Goal: Transaction & Acquisition: Purchase product/service

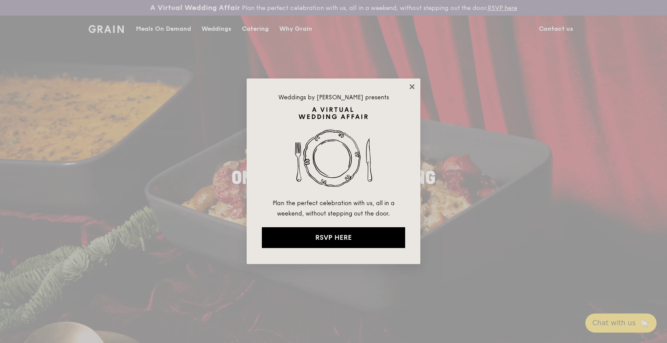
click at [408, 83] on icon at bounding box center [412, 87] width 8 height 8
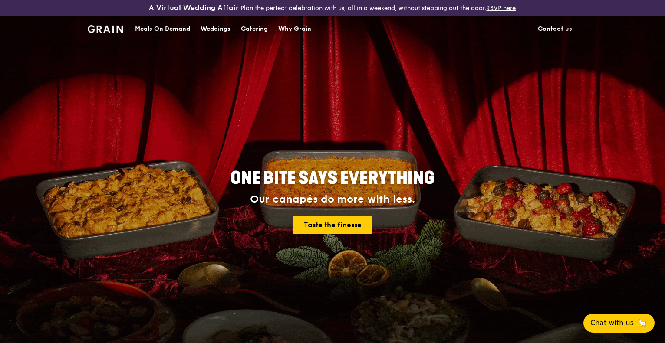
drag, startPoint x: 664, startPoint y: 37, endPoint x: 666, endPoint y: 99, distance: 61.3
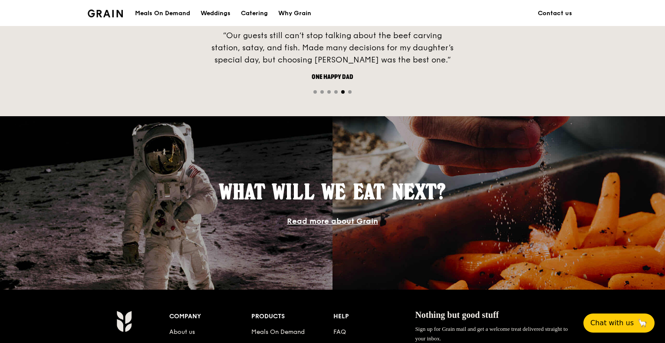
scroll to position [434, 0]
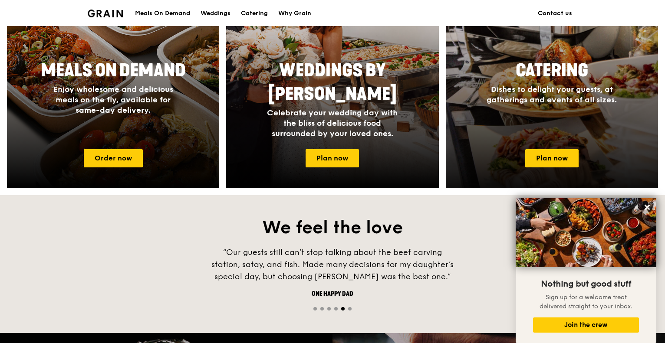
click at [547, 104] on span "Dishes to delight your guests, at gatherings and events of all sizes." at bounding box center [552, 95] width 130 height 20
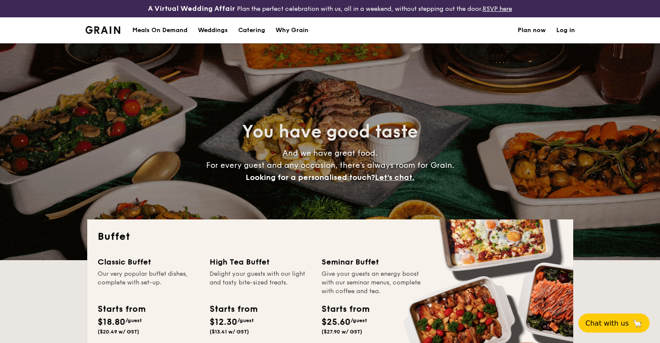
select select
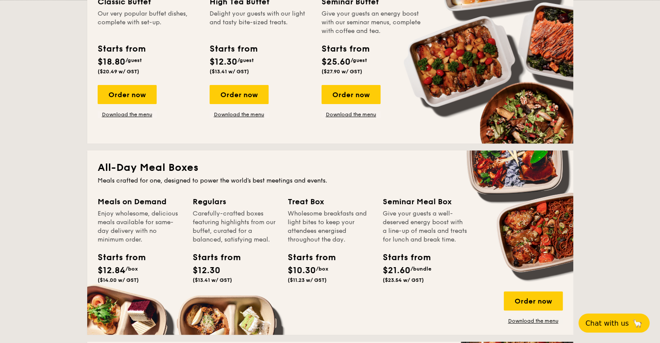
scroll to position [477, 0]
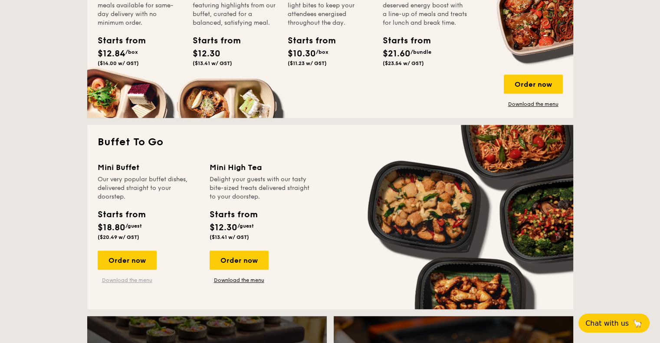
click at [109, 282] on link "Download the menu" at bounding box center [127, 280] width 59 height 7
click at [127, 253] on div "Order now" at bounding box center [127, 260] width 59 height 19
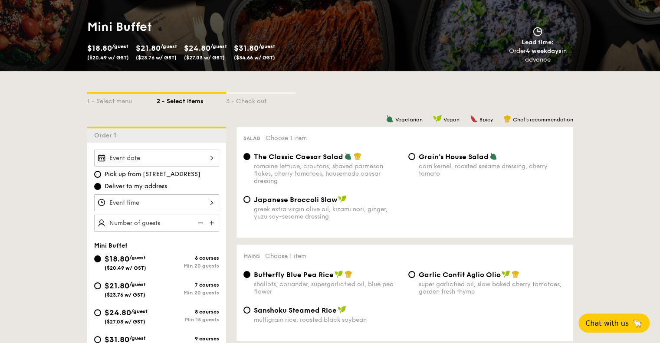
scroll to position [217, 0]
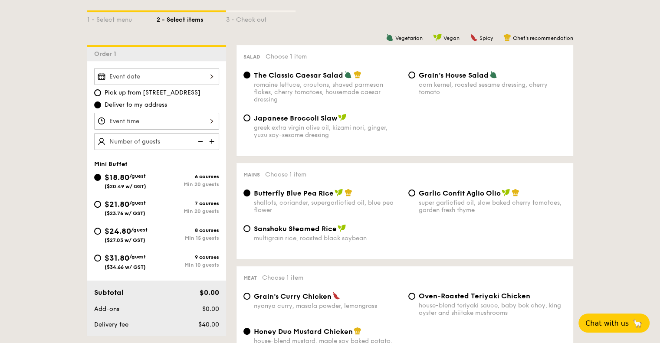
click at [164, 79] on div "2025 Sep 26 September 2025 Mon Tue Wed Thu Fri Sat Sun 1 2 3 4 5 6 7 8 9 10 11 …" at bounding box center [156, 76] width 125 height 17
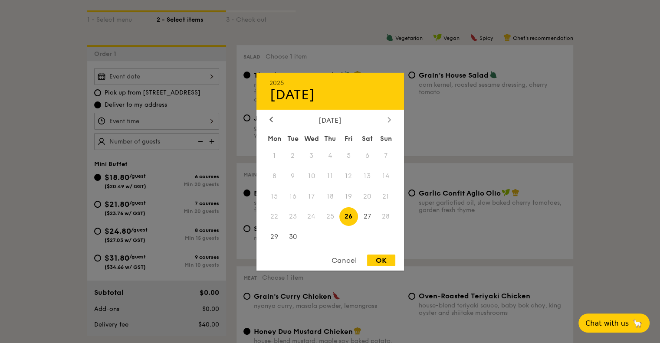
click at [391, 118] on div at bounding box center [389, 120] width 8 height 8
click at [297, 196] on span "14" at bounding box center [292, 196] width 19 height 19
click at [379, 260] on div "OK" at bounding box center [381, 261] width 28 height 12
type input "Oct 14, 2025"
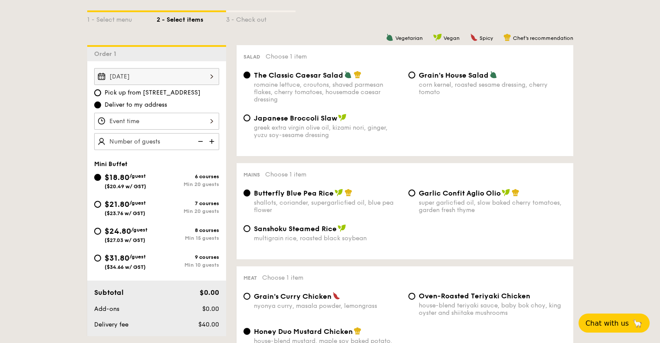
click at [160, 214] on div "Min 20 guests" at bounding box center [188, 211] width 63 height 6
click at [101, 208] on input "$21.80 /guest ($23.76 w/ GST) 7 courses Min 20 guests" at bounding box center [97, 204] width 7 height 7
radio input "true"
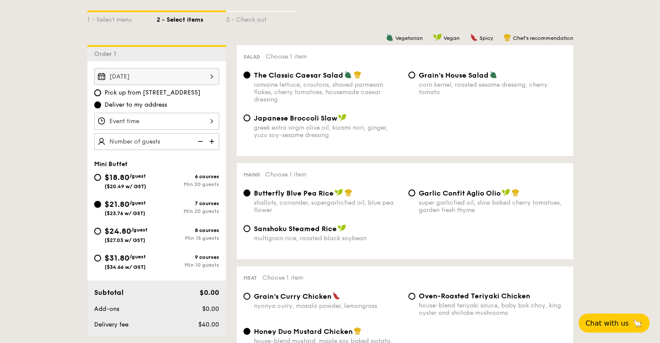
radio input "false"
radio input "true"
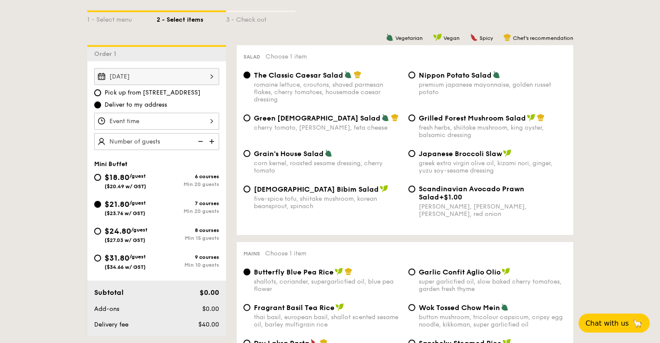
click at [140, 231] on span "/guest" at bounding box center [139, 230] width 16 height 6
click at [101, 231] on input "$24.80 /guest ($27.03 w/ GST) 8 courses Min 15 guests" at bounding box center [97, 231] width 7 height 7
radio input "true"
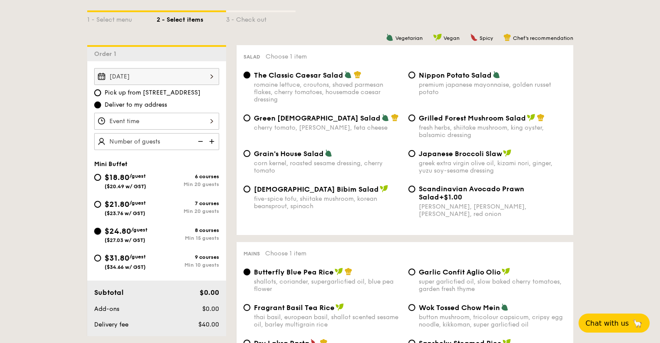
radio input "true"
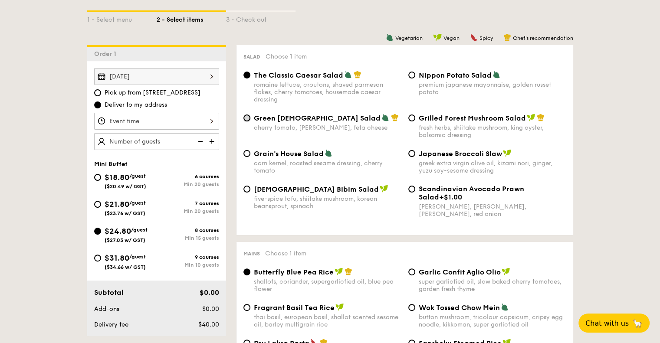
click at [247, 119] on input "Green Goddess Salad cherry tomato, dill, feta cheese" at bounding box center [246, 118] width 7 height 7
radio input "true"
click at [246, 72] on input "The Classic Caesar Salad romaine lettuce, croutons, shaved parmesan flakes, che…" at bounding box center [246, 75] width 7 height 7
radio input "true"
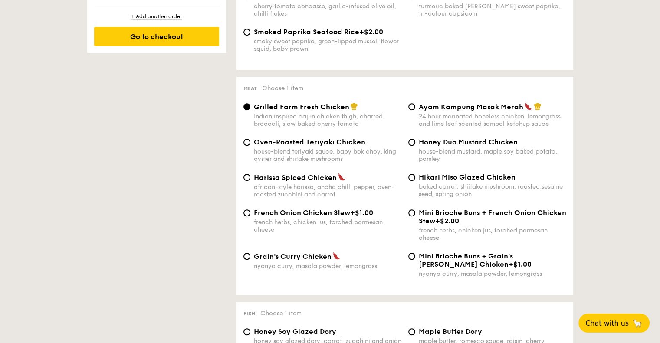
scroll to position [608, 0]
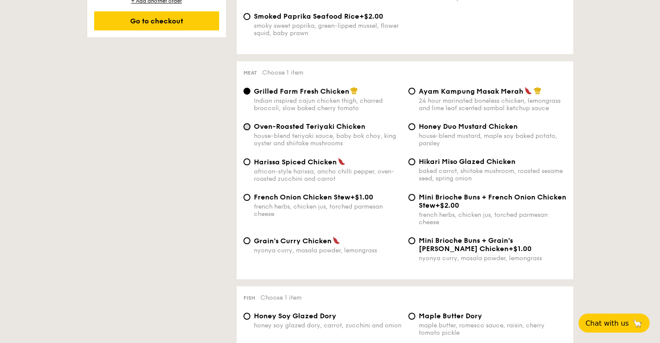
click at [247, 130] on input "Oven-Roasted Teriyaki Chicken house-blend teriyaki sauce, baby bok choy, king o…" at bounding box center [246, 126] width 7 height 7
radio input "true"
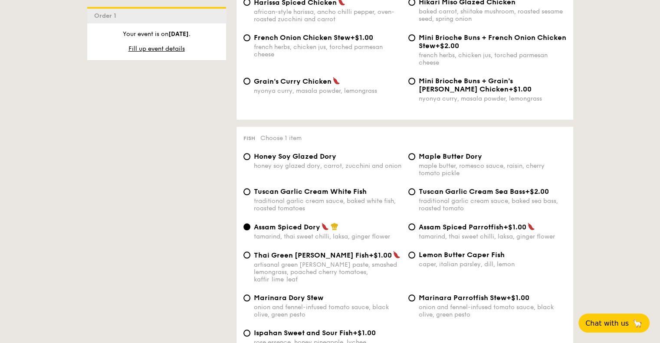
scroll to position [781, 0]
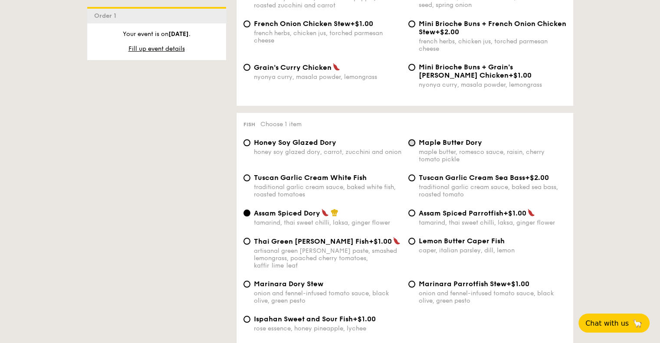
click at [411, 146] on input "Maple Butter Dory maple butter, romesco sauce, raisin, cherry tomato pickle" at bounding box center [411, 142] width 7 height 7
radio input "true"
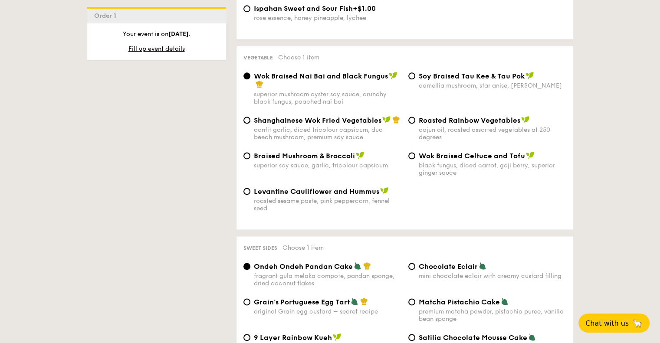
scroll to position [1085, 0]
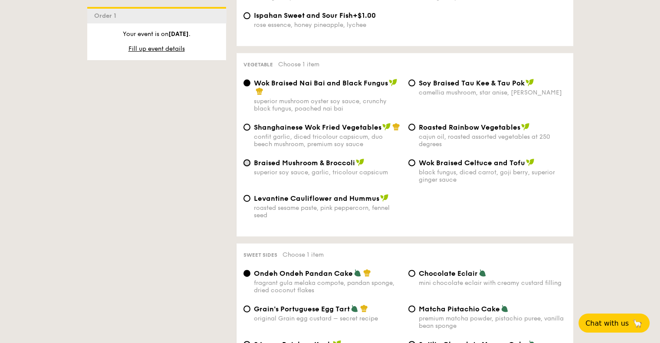
click at [245, 166] on input "Braised Mushroom & Broccoli superior soy sauce, garlic, tricolour capsicum" at bounding box center [246, 162] width 7 height 7
radio input "true"
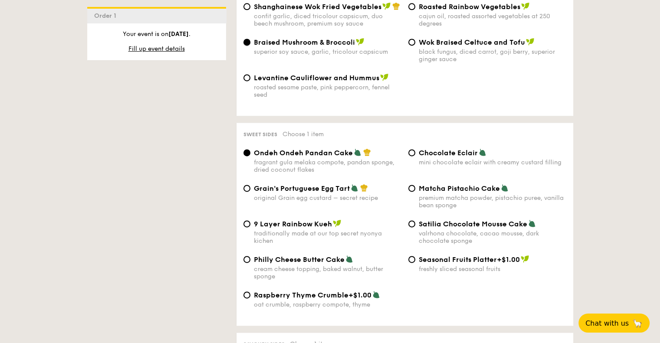
scroll to position [1259, 0]
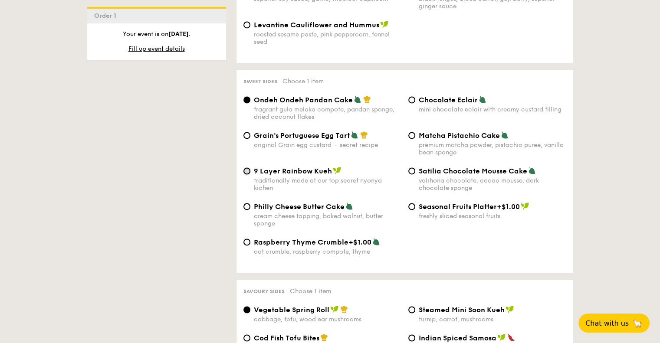
click at [248, 174] on input "9 Layer Rainbow Kueh traditionally made at our top secret nyonya kichen" at bounding box center [246, 171] width 7 height 7
radio input "true"
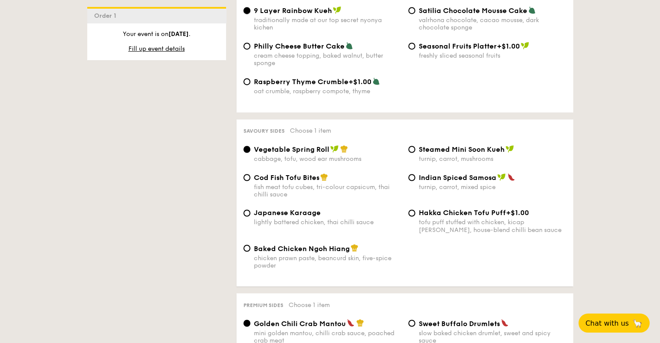
scroll to position [1432, 0]
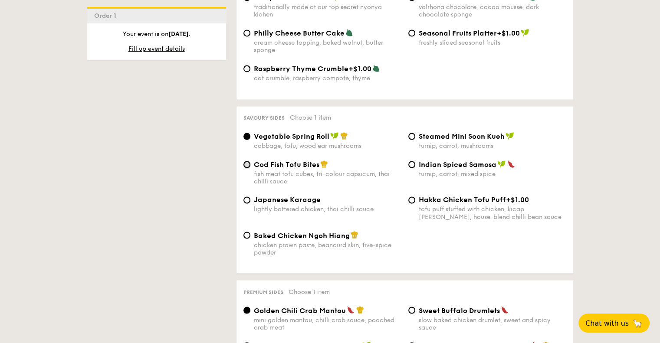
click at [245, 168] on input "Cod Fish Tofu Bites fish meat tofu cubes, tri-colour capsicum, thai chilli sauce" at bounding box center [246, 164] width 7 height 7
radio input "true"
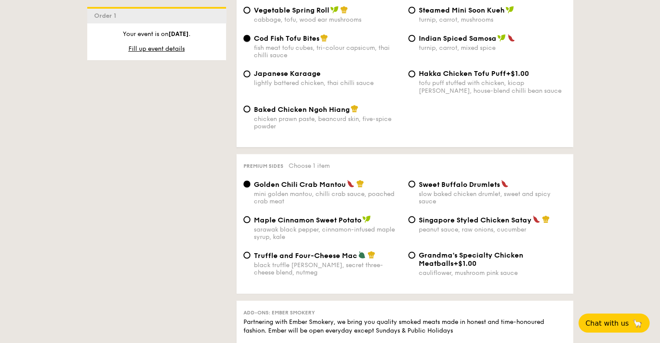
scroll to position [1563, 0]
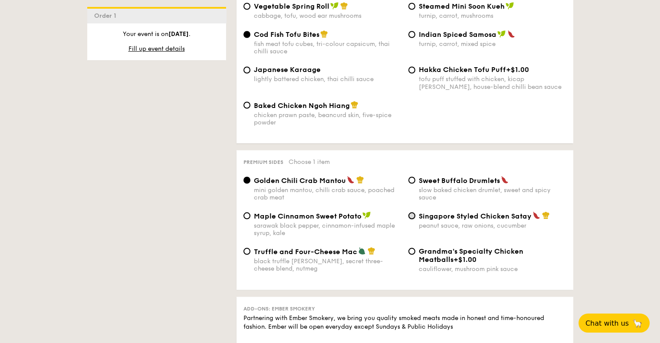
click at [411, 219] on input "Singapore Styled Chicken Satay peanut sauce, raw onions, cucumber" at bounding box center [411, 215] width 7 height 7
radio input "true"
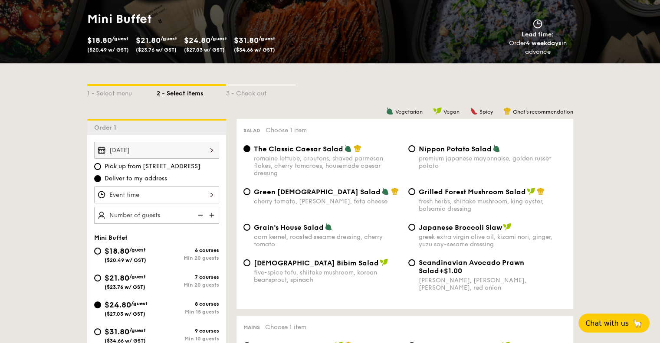
scroll to position [163, 0]
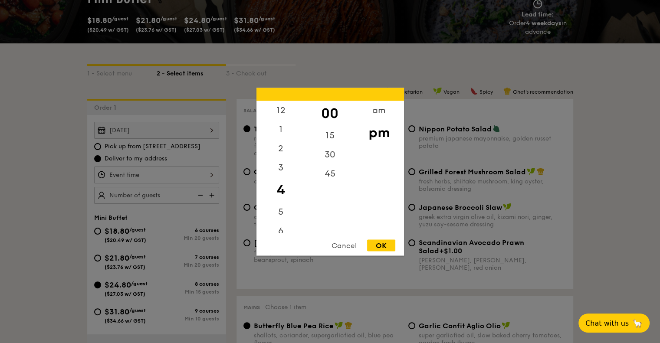
click at [166, 171] on div "12 1 2 3 4 5 6 7 8 9 10 11 00 15 30 45 am pm Cancel OK" at bounding box center [156, 175] width 125 height 17
click at [289, 114] on div "12" at bounding box center [281, 113] width 49 height 25
drag, startPoint x: 382, startPoint y: 248, endPoint x: 274, endPoint y: 230, distance: 109.2
click at [382, 248] on div "OK" at bounding box center [381, 246] width 28 height 12
type input "12:00PM"
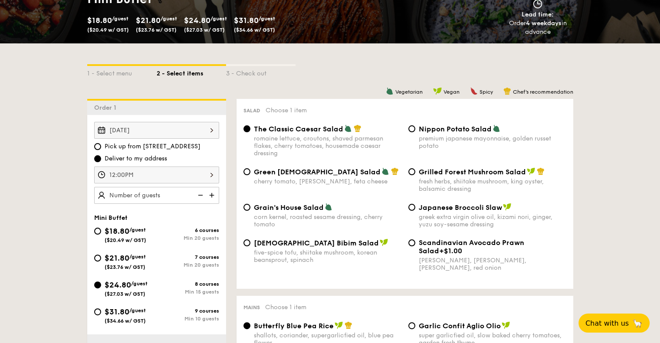
click at [214, 194] on img at bounding box center [212, 195] width 13 height 16
type input "15 guests"
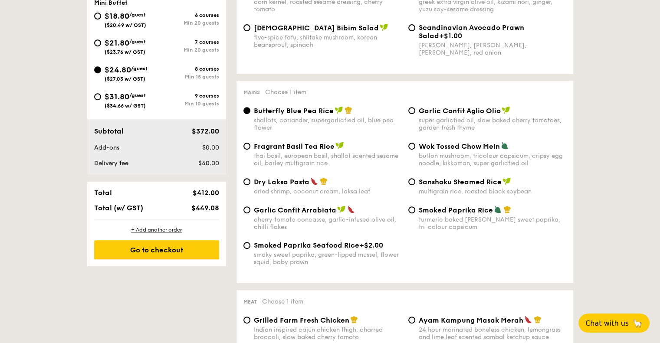
scroll to position [380, 0]
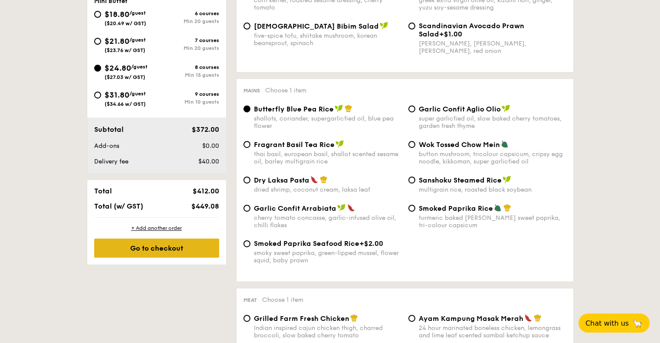
click at [178, 253] on div "Go to checkout" at bounding box center [156, 248] width 125 height 19
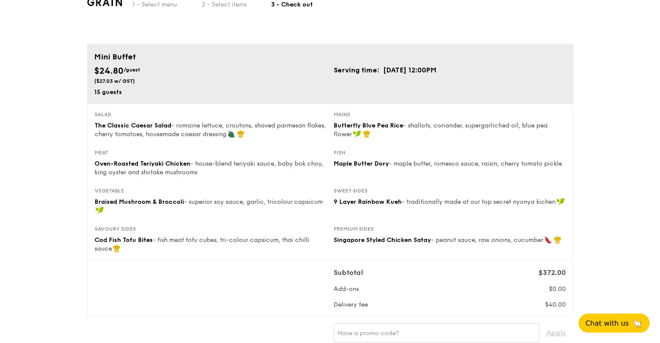
scroll to position [44, 0]
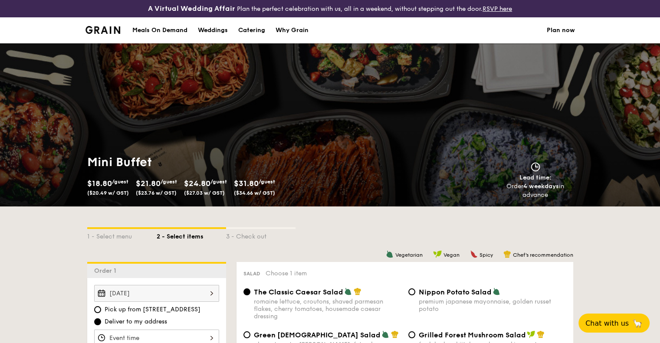
click at [261, 31] on div "Catering" at bounding box center [251, 30] width 27 height 26
select select
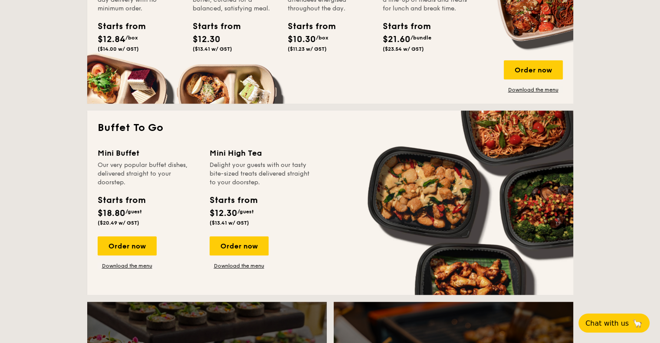
scroll to position [564, 0]
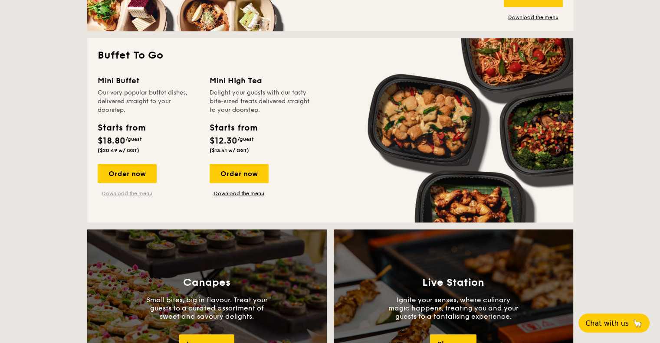
click at [110, 193] on link "Download the menu" at bounding box center [127, 193] width 59 height 7
click at [125, 174] on div "Order now" at bounding box center [127, 173] width 59 height 19
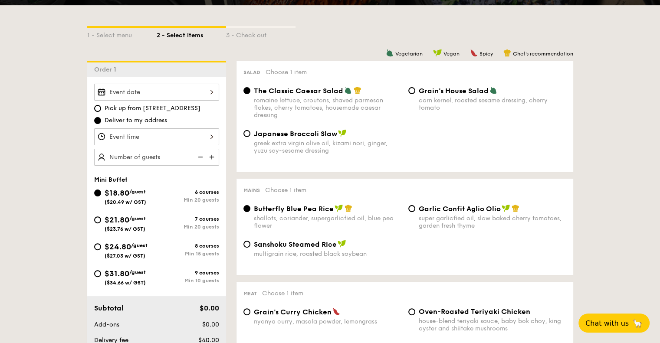
scroll to position [217, 0]
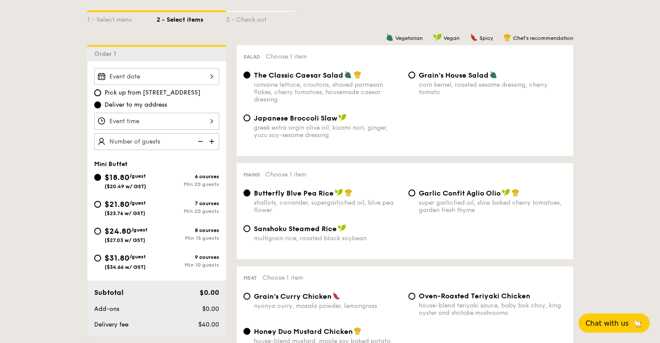
click at [102, 234] on div "$24.80 /guest ($27.03 w/ GST)" at bounding box center [125, 234] width 63 height 18
click at [101, 234] on input "$24.80 /guest ($27.03 w/ GST) 8 courses Min 15 guests" at bounding box center [97, 231] width 7 height 7
radio input "true"
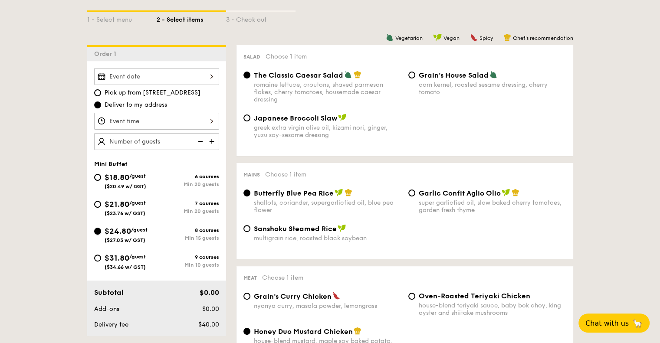
radio input "false"
radio input "true"
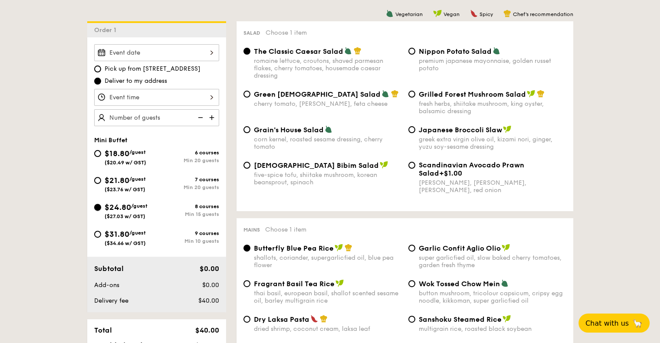
scroll to position [260, 0]
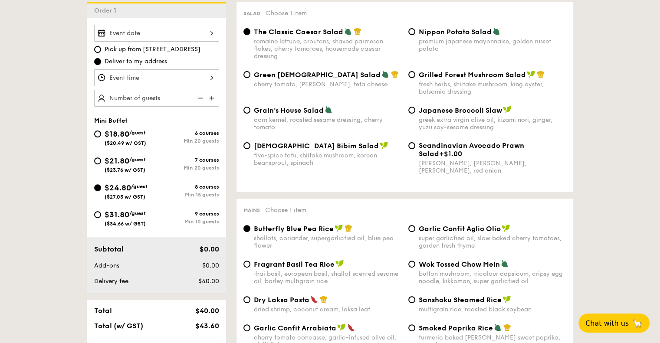
click at [439, 152] on span "+$1.00" at bounding box center [450, 154] width 23 height 8
click at [415, 149] on input "Scandinavian Avocado Prawn Salad +$1.00 virgin mary dressing, dijon mustard, ar…" at bounding box center [411, 145] width 7 height 7
radio input "true"
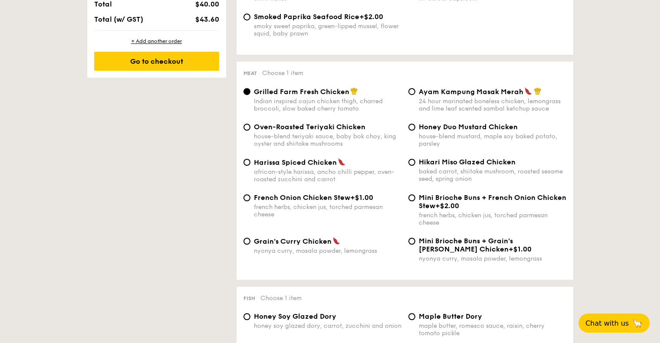
scroll to position [608, 0]
click at [427, 131] on span "Honey Duo Mustard Chicken" at bounding box center [468, 126] width 99 height 8
click at [415, 130] on input "Honey Duo Mustard Chicken house-blend mustard, maple soy baked potato, parsley" at bounding box center [411, 126] width 7 height 7
radio input "true"
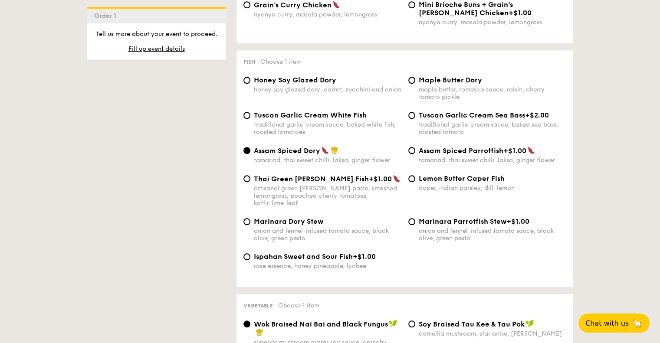
scroll to position [868, 0]
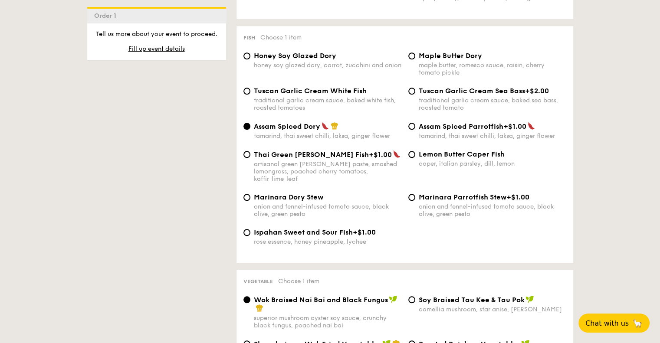
click at [415, 63] on div "Maple Butter Dory maple butter, romesco sauce, raisin, cherry tomato pickle" at bounding box center [487, 64] width 165 height 25
click at [413, 59] on input "Maple Butter Dory maple butter, romesco sauce, raisin, cherry tomato pickle" at bounding box center [411, 56] width 7 height 7
radio input "true"
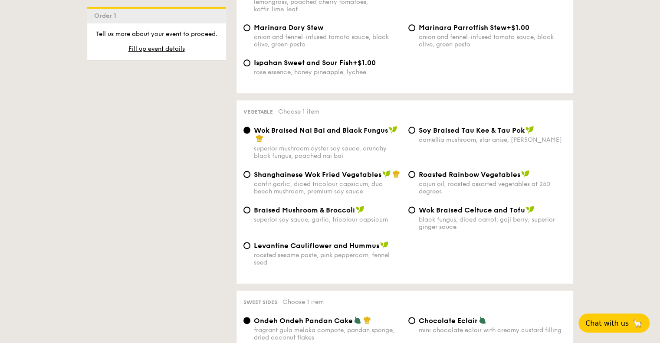
scroll to position [1085, 0]
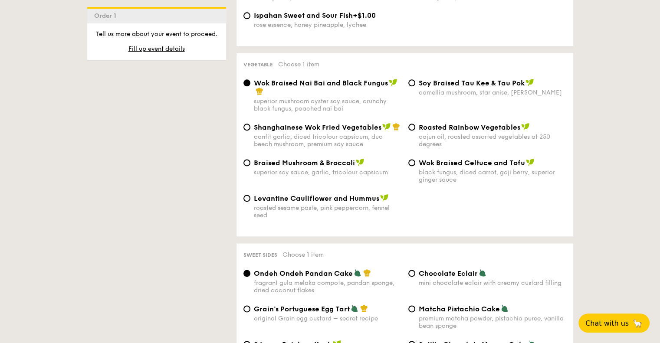
click at [309, 131] on span "Shanghainese Wok Fried Vegetables" at bounding box center [318, 127] width 128 height 8
click at [250, 131] on input "Shanghainese Wok Fried Vegetables confit garlic, diced tricolour capsicum, duo …" at bounding box center [246, 127] width 7 height 7
radio input "true"
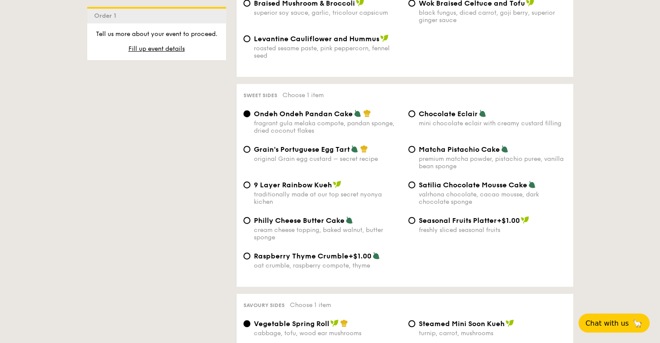
scroll to position [1259, 0]
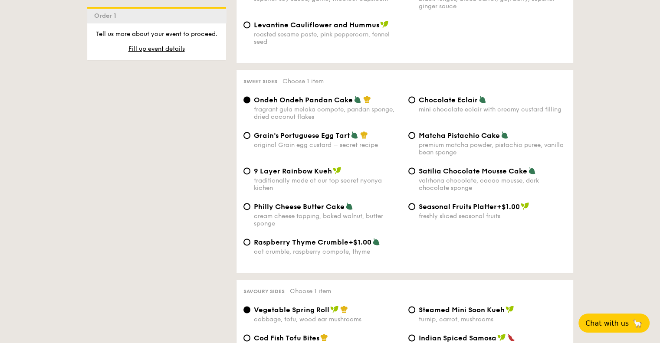
click at [294, 182] on div "9 Layer Rainbow Kueh traditionally made at our top secret nyonya kichen" at bounding box center [328, 179] width 148 height 25
click at [250, 174] on input "9 Layer Rainbow Kueh traditionally made at our top secret nyonya kichen" at bounding box center [246, 171] width 7 height 7
radio input "true"
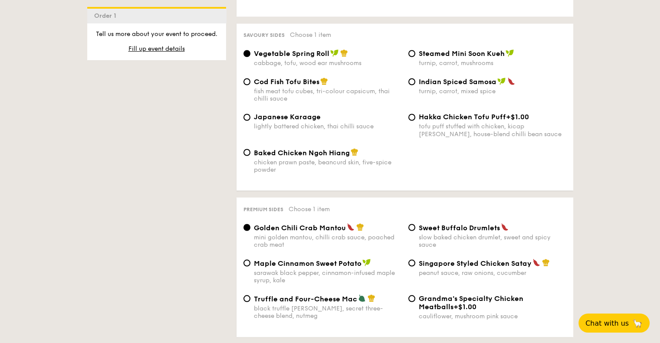
scroll to position [1563, 0]
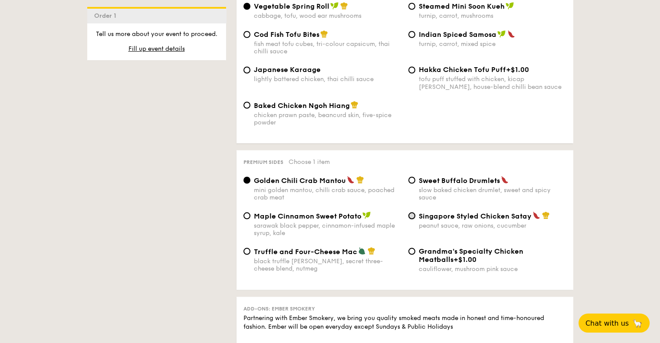
click at [415, 219] on input "Singapore Styled Chicken Satay peanut sauce, raw onions, cucumber" at bounding box center [411, 215] width 7 height 7
radio input "true"
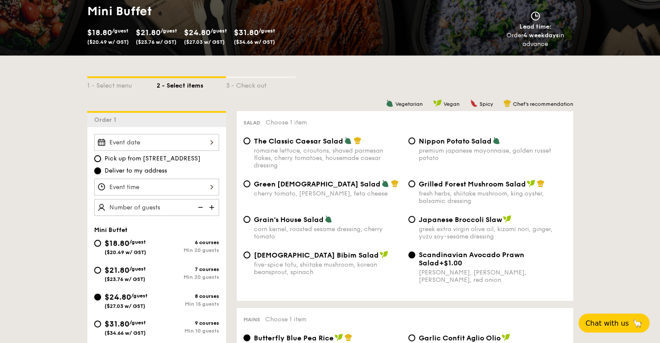
scroll to position [222, 0]
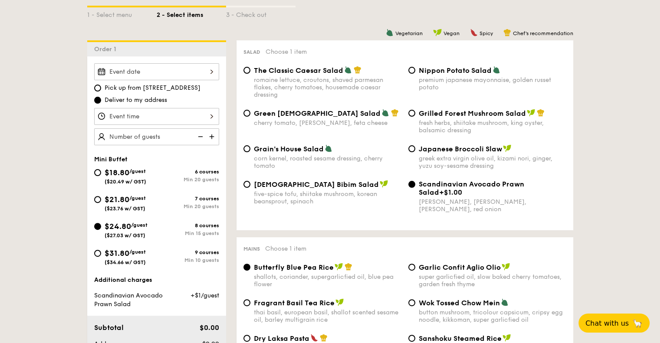
drag, startPoint x: 607, startPoint y: 234, endPoint x: 666, endPoint y: 106, distance: 140.6
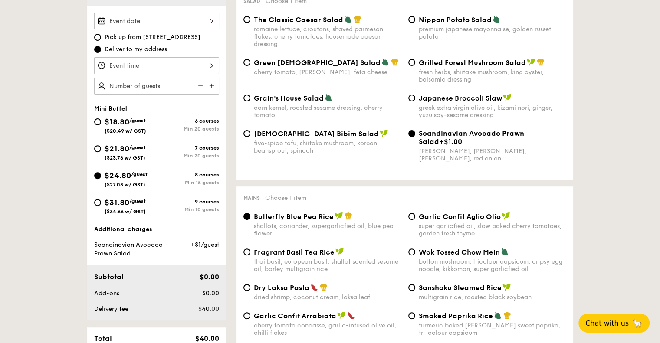
scroll to position [253, 0]
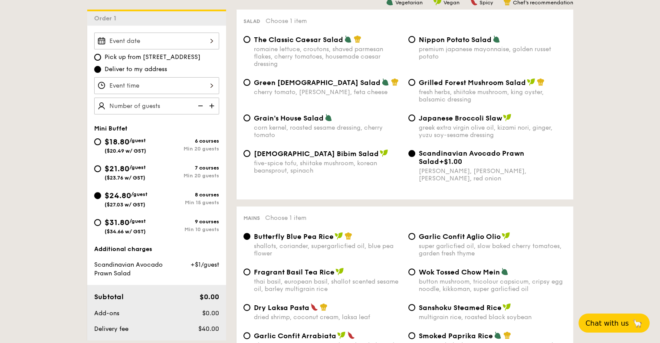
click at [524, 151] on span "Scandinavian Avocado Prawn Salad" at bounding box center [471, 157] width 105 height 16
click at [415, 151] on input "Scandinavian Avocado Prawn Salad +$1.00 virgin mary dressing, dijon mustard, ar…" at bounding box center [411, 153] width 7 height 7
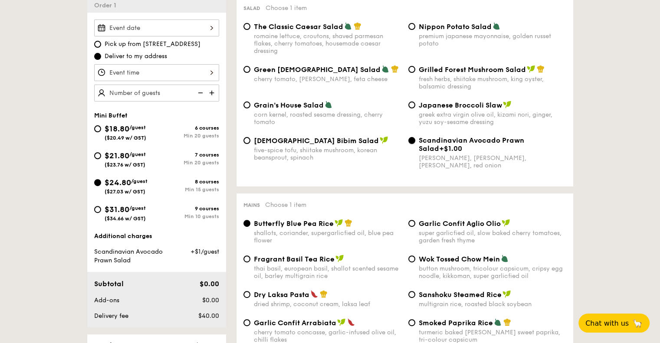
scroll to position [195, 0]
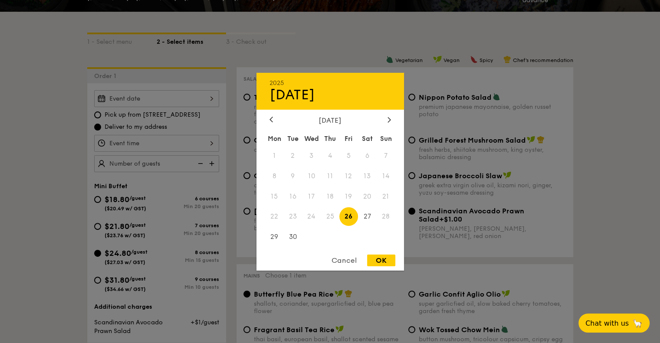
click at [194, 96] on div "2025 Sep 26 September 2025 Mon Tue Wed Thu Fri Sat Sun 1 2 3 4 5 6 7 8 9 10 11 …" at bounding box center [156, 98] width 125 height 17
click at [387, 116] on div at bounding box center [389, 120] width 8 height 8
click at [292, 197] on span "14" at bounding box center [292, 196] width 19 height 19
click at [134, 144] on div at bounding box center [330, 171] width 660 height 343
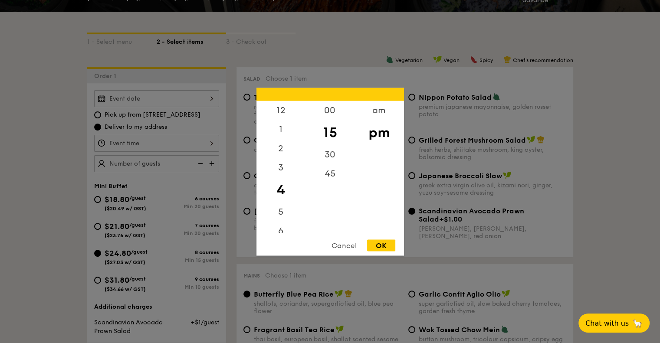
click at [150, 140] on div "12 1 2 3 4 5 6 7 8 9 10 11 00 15 30 45 am pm Cancel OK" at bounding box center [156, 143] width 125 height 17
click at [279, 112] on div "12" at bounding box center [281, 113] width 49 height 25
click at [326, 112] on div "00" at bounding box center [330, 113] width 49 height 25
click at [381, 134] on div "pm" at bounding box center [379, 132] width 49 height 25
click at [385, 246] on div "OK" at bounding box center [381, 246] width 28 height 12
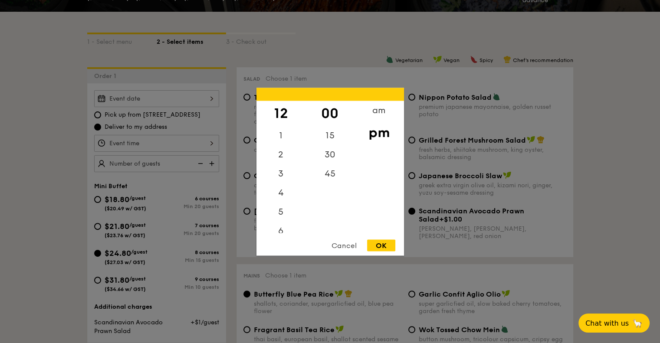
type input "12:00PM"
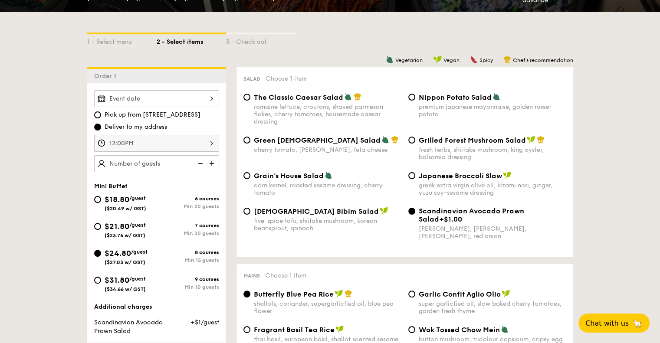
click at [211, 164] on img at bounding box center [212, 163] width 13 height 16
type input "15 guests"
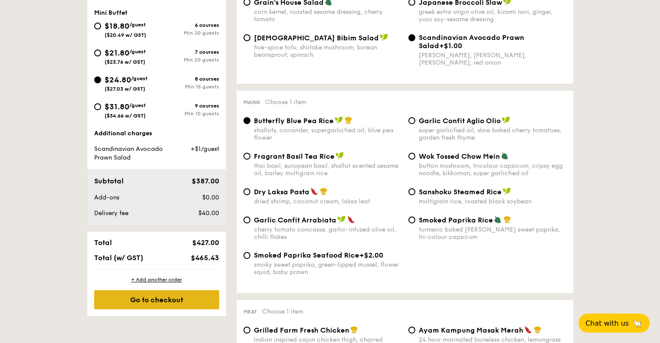
click at [144, 303] on div "Go to checkout" at bounding box center [156, 299] width 125 height 19
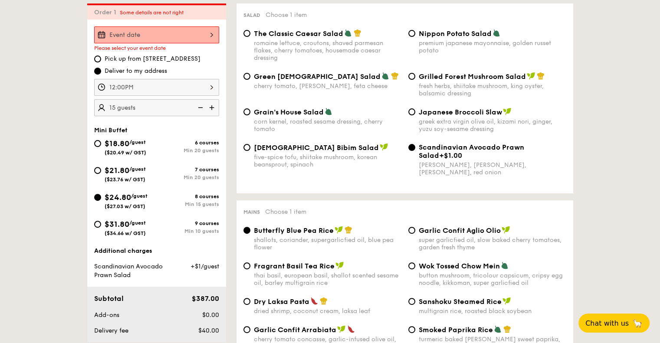
scroll to position [249, 0]
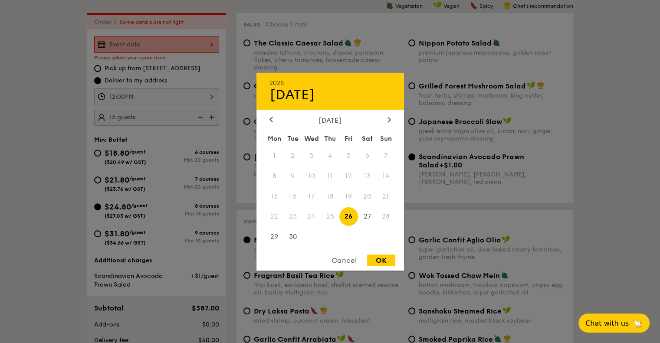
click at [133, 45] on div "2025 Sep 26 September 2025 Mon Tue Wed Thu Fri Sat Sun 1 2 3 4 5 6 7 8 9 10 11 …" at bounding box center [156, 44] width 125 height 17
click at [390, 118] on icon at bounding box center [389, 119] width 3 height 5
click at [290, 197] on span "14" at bounding box center [292, 196] width 19 height 19
click at [378, 263] on div "OK" at bounding box center [381, 261] width 28 height 12
type input "Oct 14, 2025"
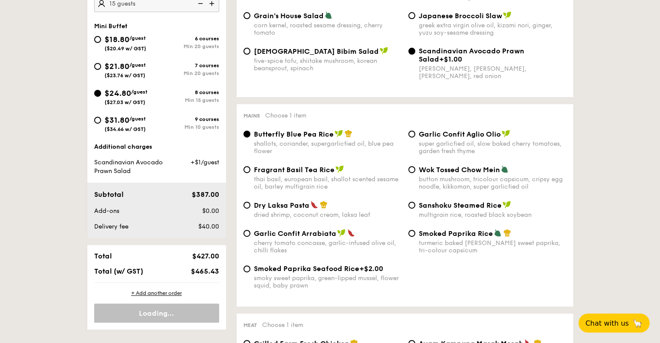
scroll to position [379, 0]
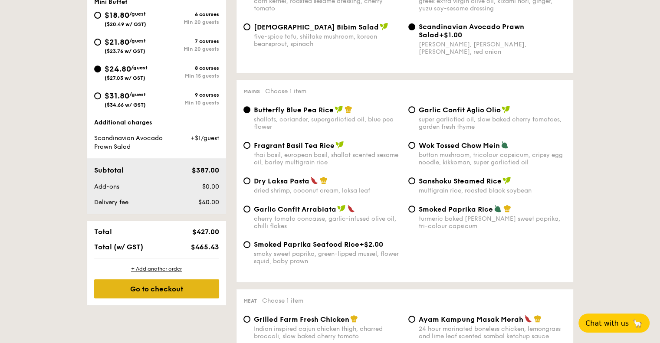
click at [189, 290] on div "Go to checkout" at bounding box center [156, 289] width 125 height 19
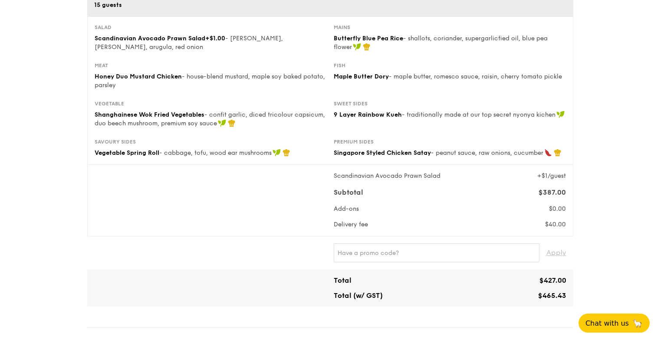
scroll to position [174, 0]
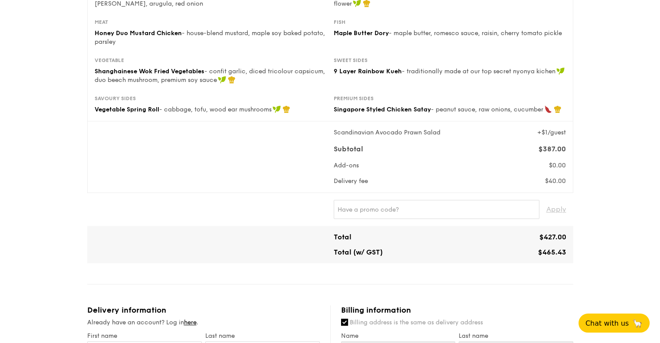
drag, startPoint x: 333, startPoint y: 234, endPoint x: 575, endPoint y: 251, distance: 241.9
click at [575, 251] on div "1 - Select menu 2 - Select items 3 - Check out Mini Buffet $24.80 /guest ($27.0…" at bounding box center [330, 305] width 500 height 922
copy div "Total $427.00 Total (w/ GST) $465.43"
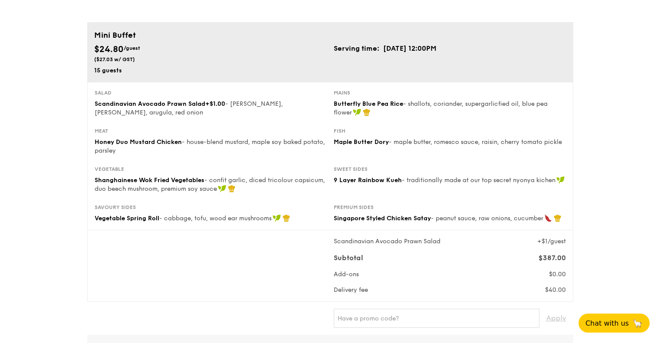
scroll to position [89, 0]
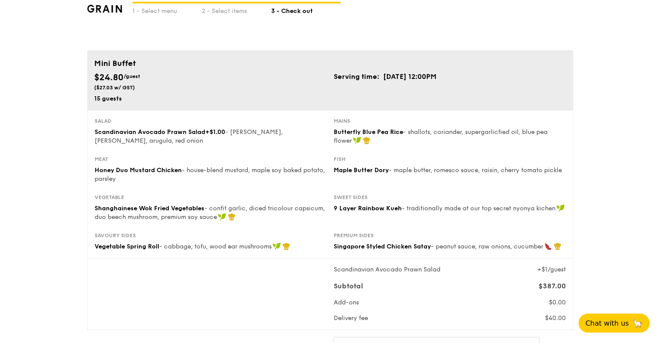
scroll to position [0, 0]
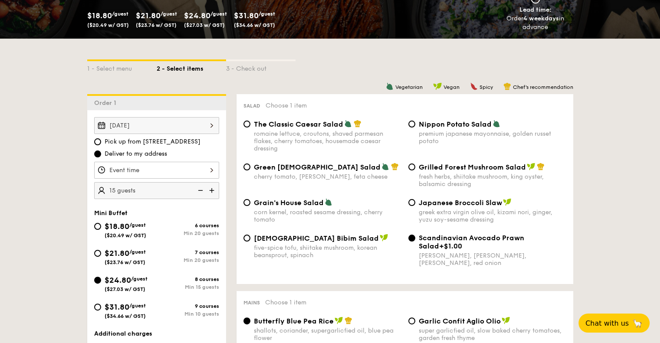
scroll to position [218, 0]
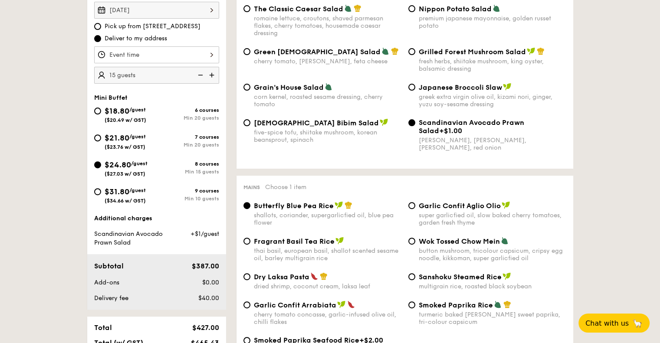
scroll to position [304, 0]
